Goal: Information Seeking & Learning: Learn about a topic

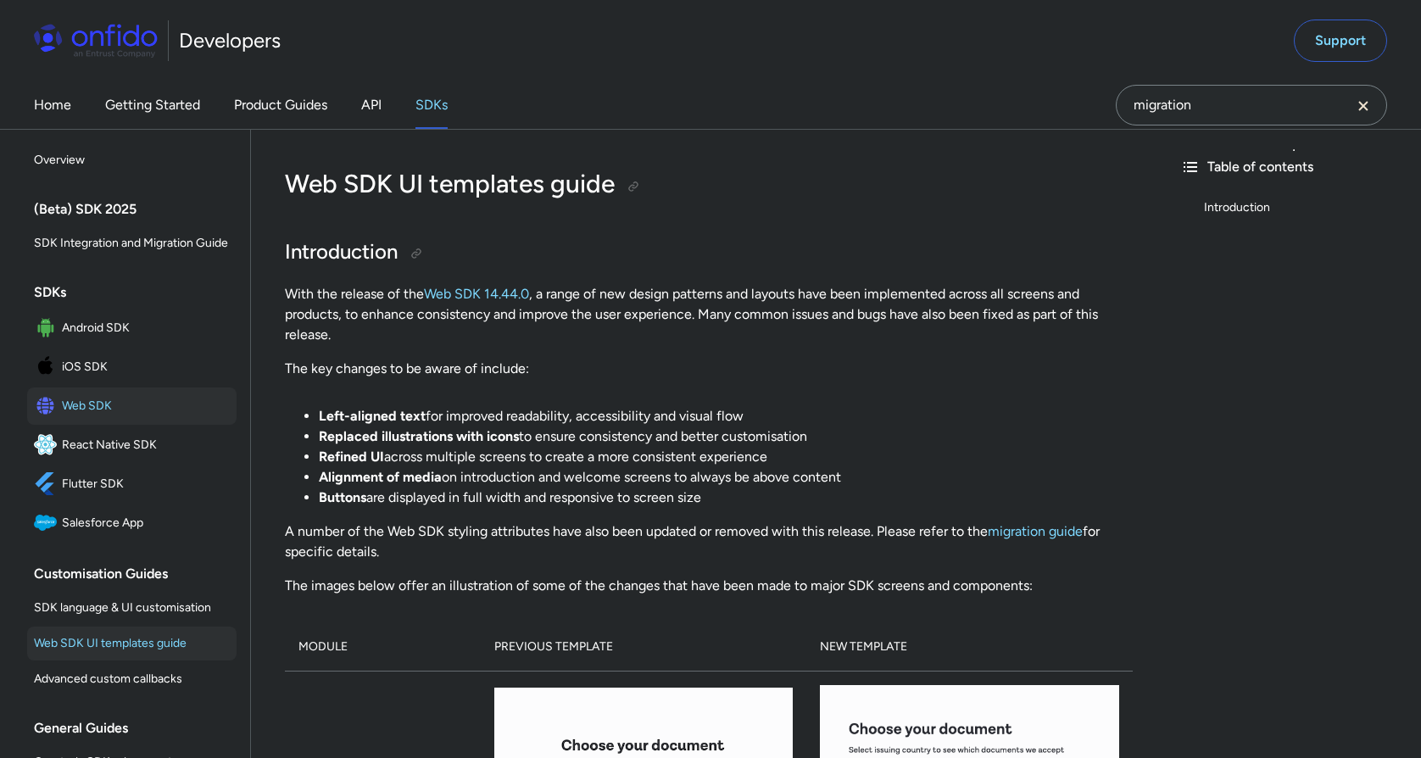
click at [1367, 108] on icon "Clear search field button" at bounding box center [1363, 106] width 20 height 20
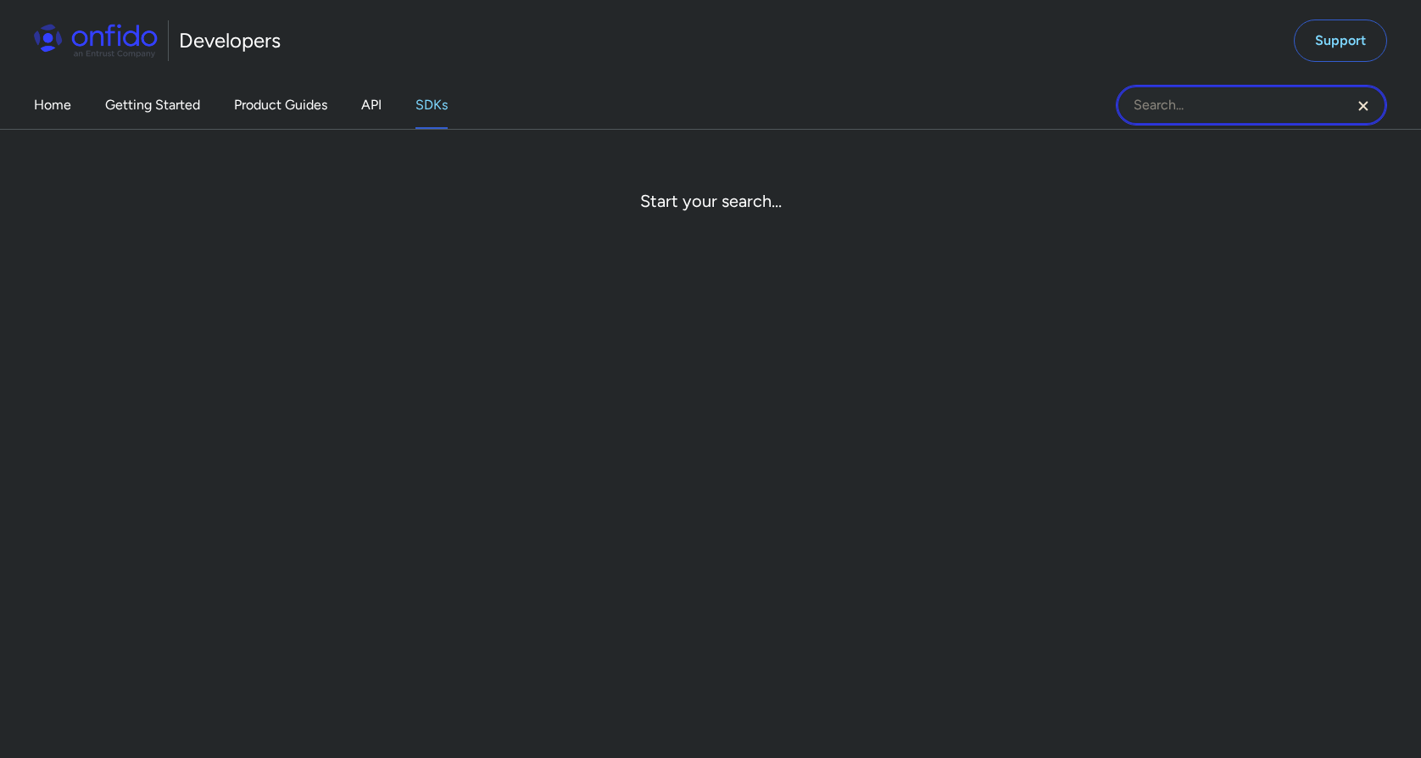
click at [1142, 95] on input "Onfido search input field" at bounding box center [1251, 105] width 271 height 41
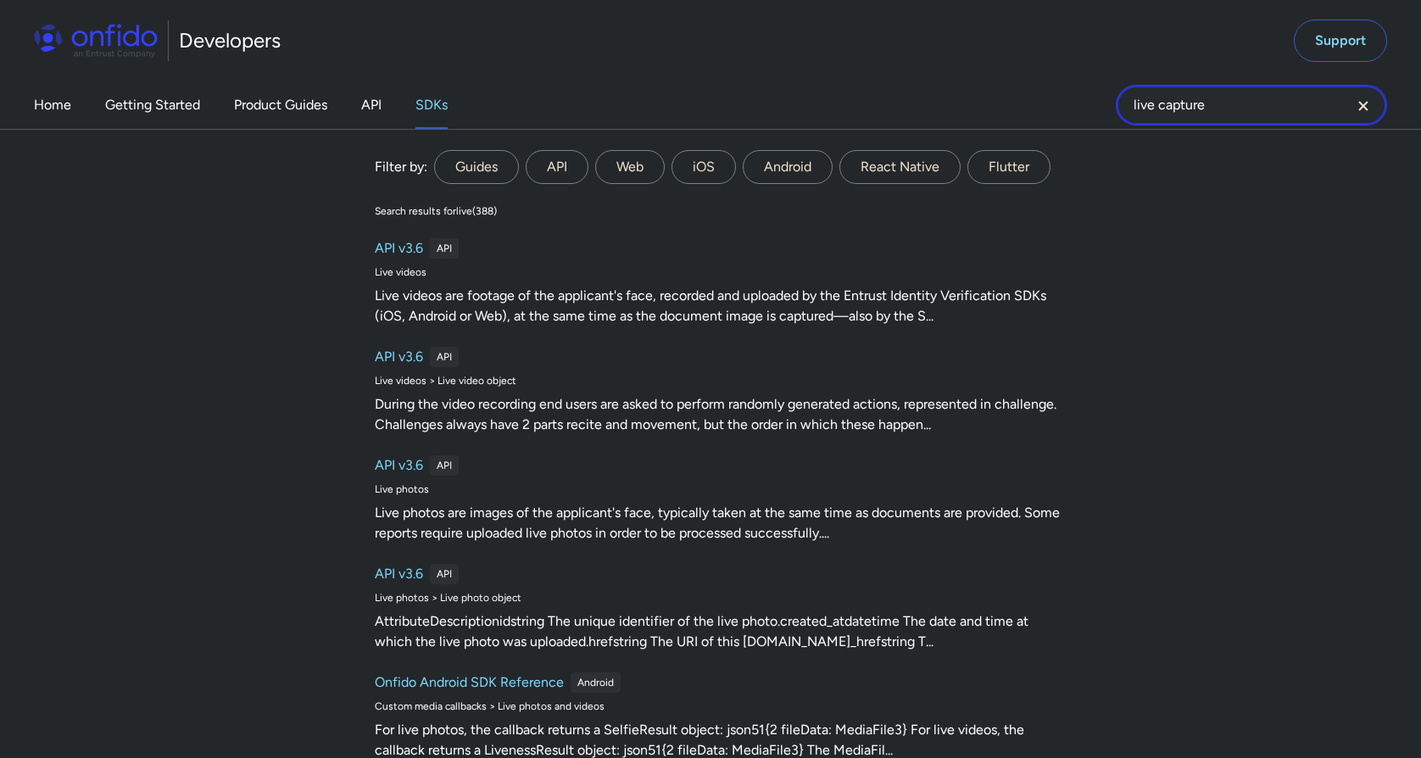
type input "live capture"
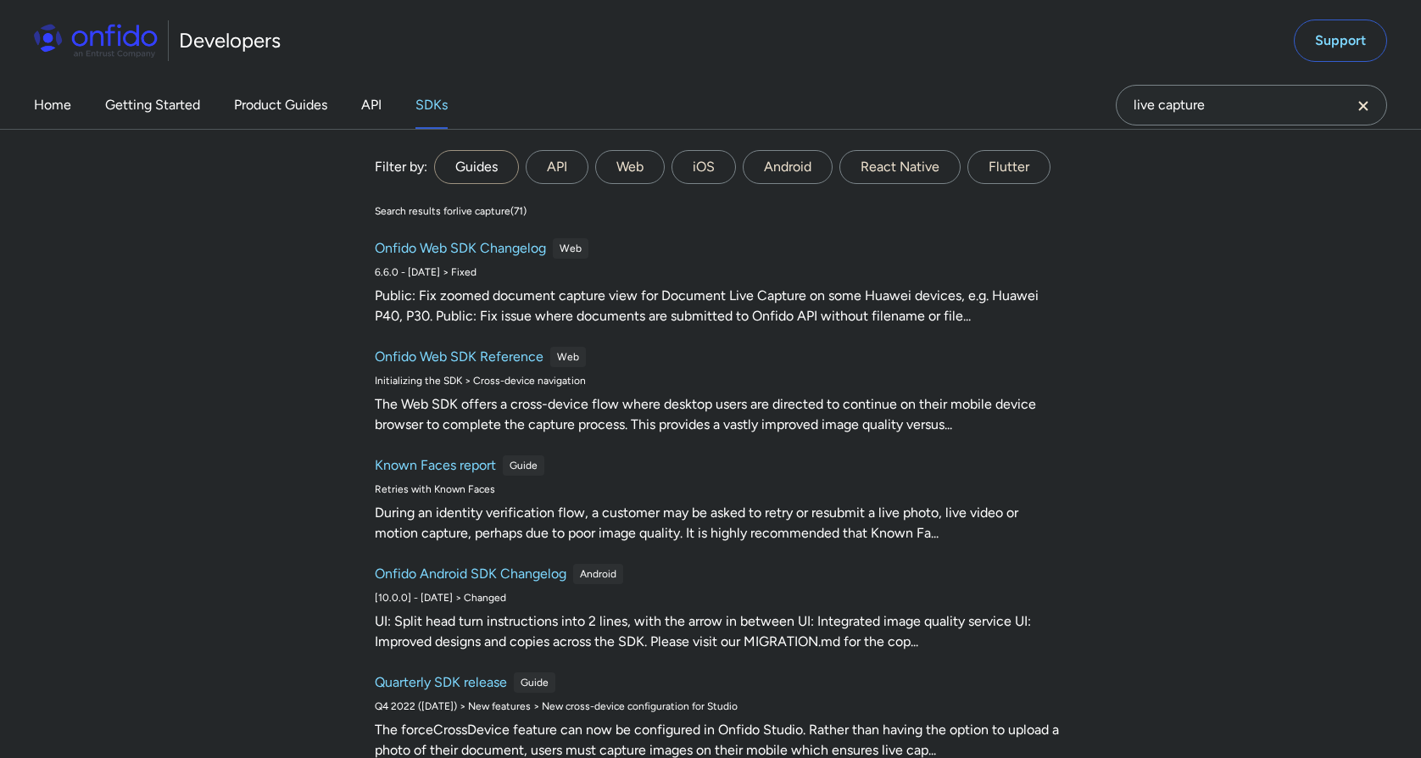
click at [489, 170] on label "Guides" at bounding box center [476, 167] width 85 height 34
click at [0, 0] on input "Guides" at bounding box center [0, 0] width 0 height 0
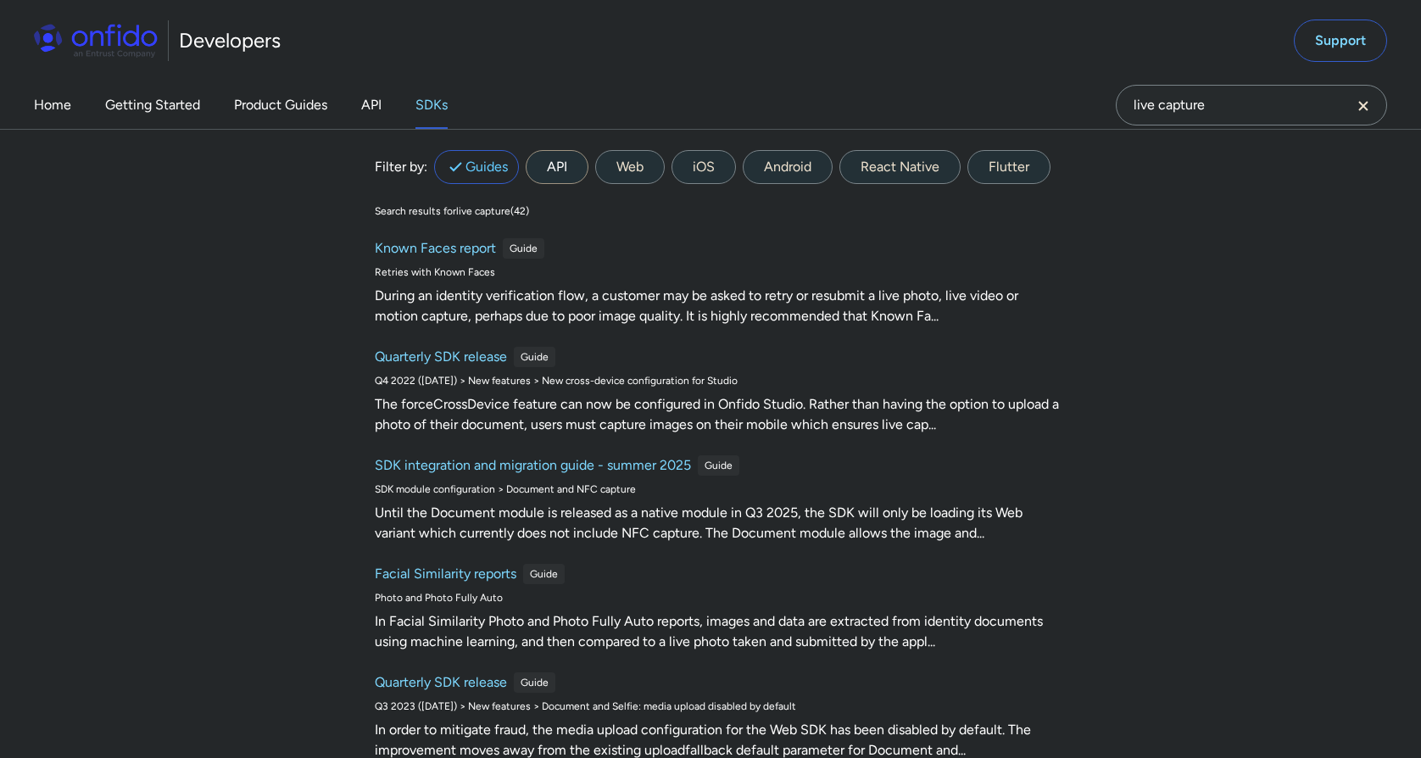
click at [547, 166] on label "API" at bounding box center [557, 167] width 63 height 34
click at [0, 0] on input "API" at bounding box center [0, 0] width 0 height 0
click at [626, 173] on label "Web" at bounding box center [630, 167] width 70 height 34
click at [0, 0] on input "Web" at bounding box center [0, 0] width 0 height 0
click at [693, 173] on label "iOS" at bounding box center [703, 167] width 64 height 34
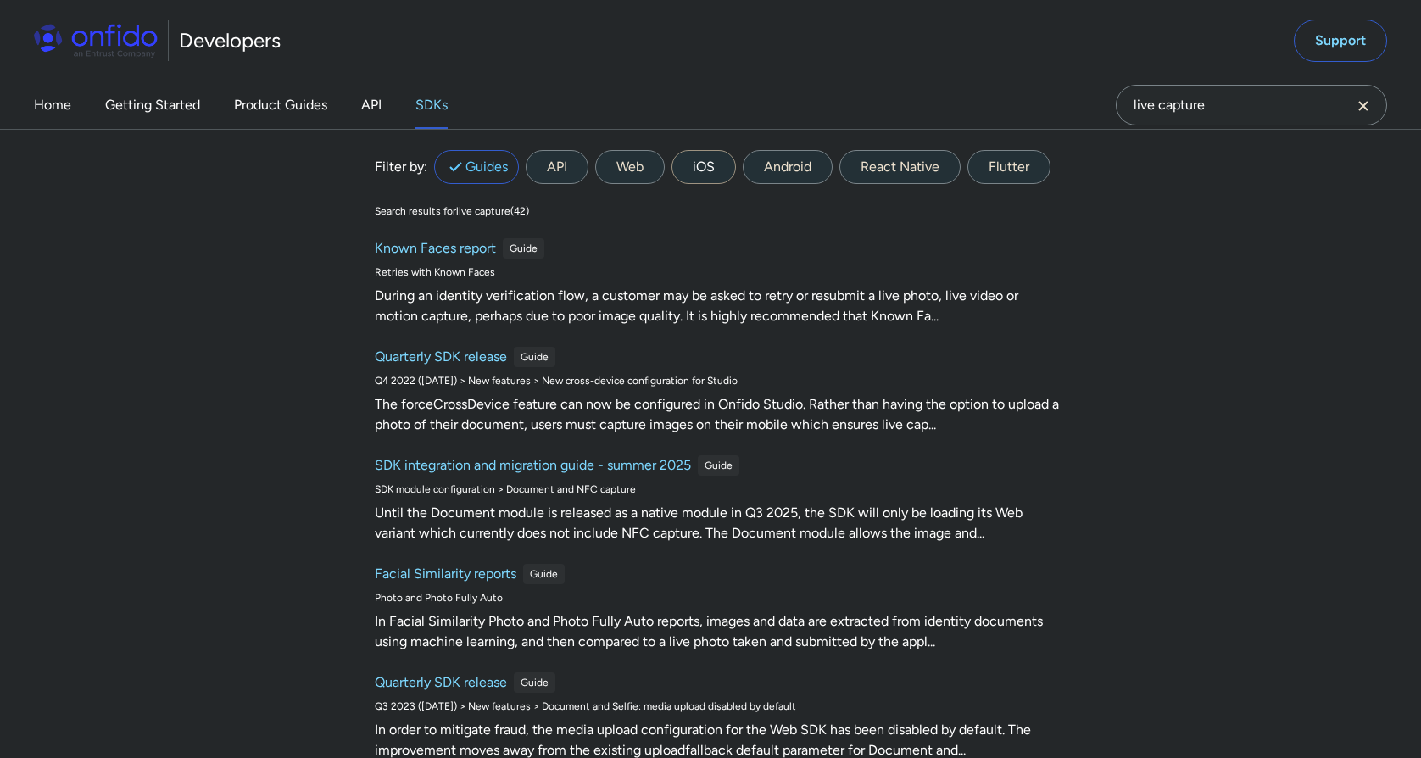
click at [0, 0] on input "iOS" at bounding box center [0, 0] width 0 height 0
drag, startPoint x: 860, startPoint y: 161, endPoint x: 940, endPoint y: 161, distance: 79.7
click at [921, 161] on label "React Native" at bounding box center [899, 167] width 121 height 34
click at [944, 161] on label "React Native" at bounding box center [899, 167] width 121 height 34
click at [0, 0] on Native "React Native" at bounding box center [0, 0] width 0 height 0
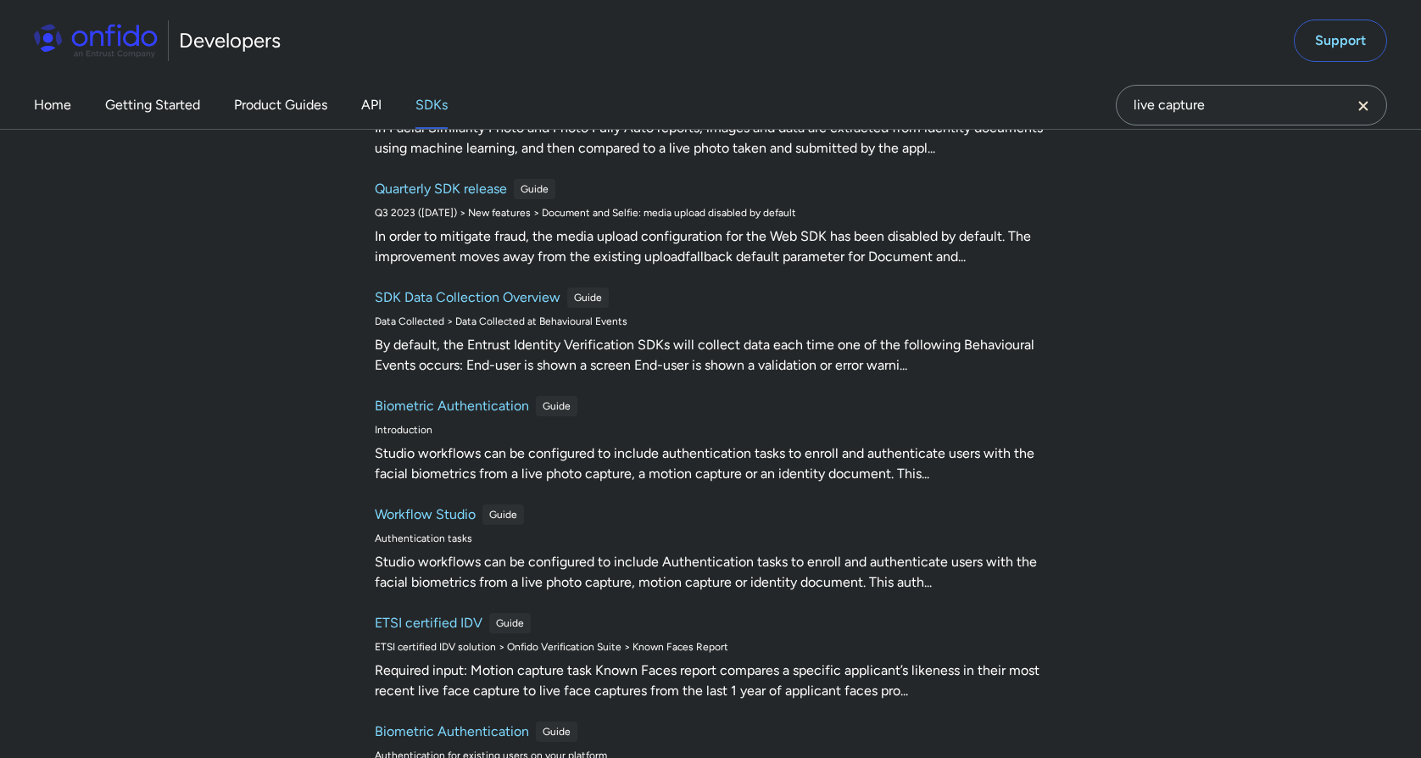
scroll to position [494, 0]
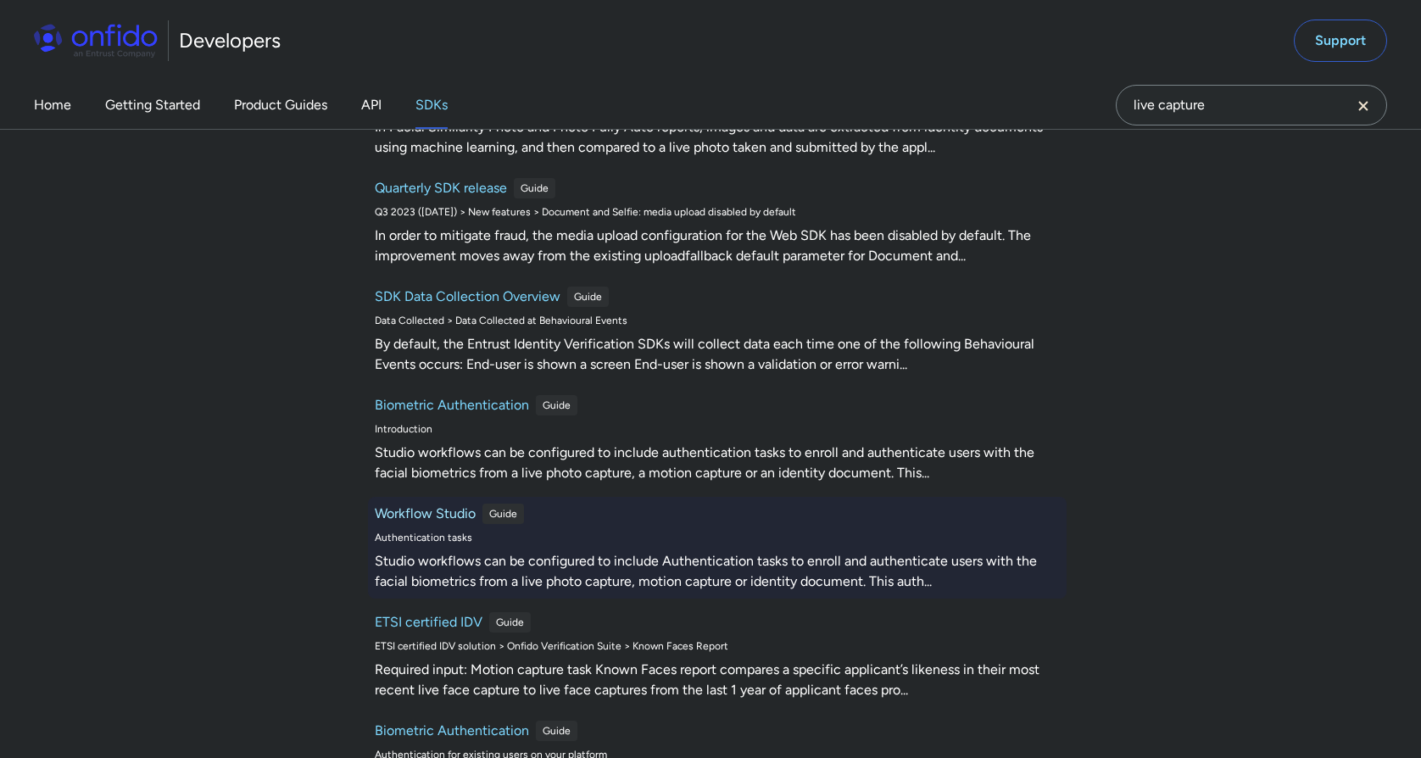
click at [443, 509] on h6 "Workflow Studio" at bounding box center [425, 514] width 101 height 20
